Goal: Find specific page/section: Find specific page/section

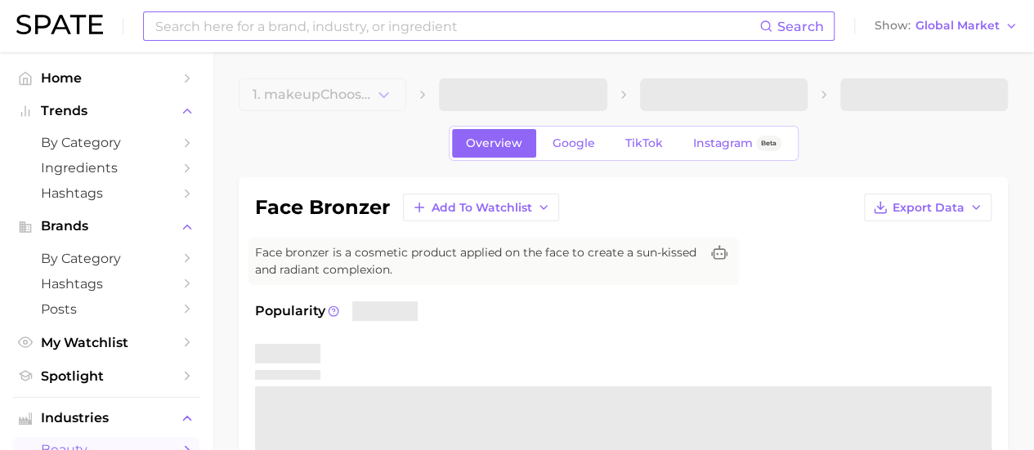
click at [397, 23] on input at bounding box center [456, 26] width 605 height 28
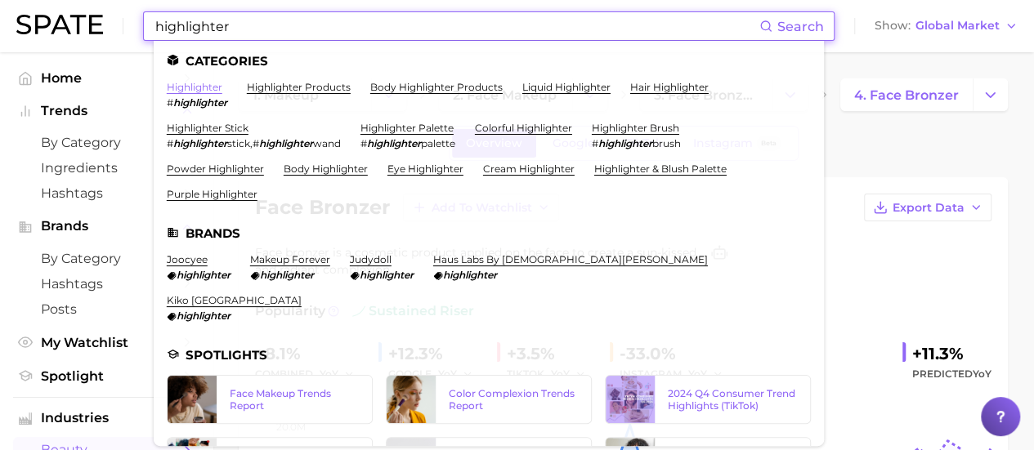
type input "highlighter"
click at [209, 86] on link "highlighter" at bounding box center [195, 87] width 56 height 12
